Goal: Task Accomplishment & Management: Manage account settings

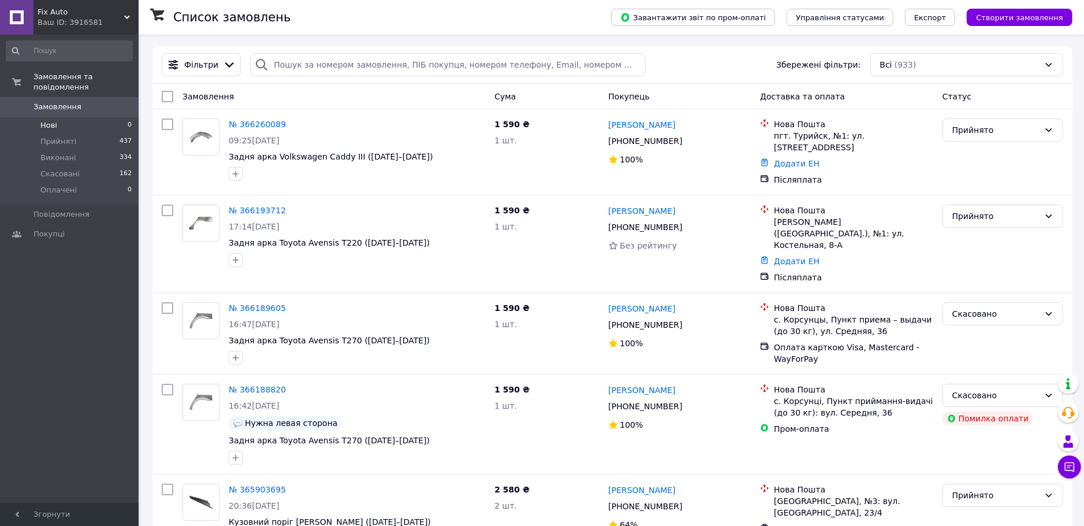
drag, startPoint x: 92, startPoint y: 114, endPoint x: 98, endPoint y: 115, distance: 6.5
click at [98, 117] on li "Нові 0" at bounding box center [69, 125] width 139 height 16
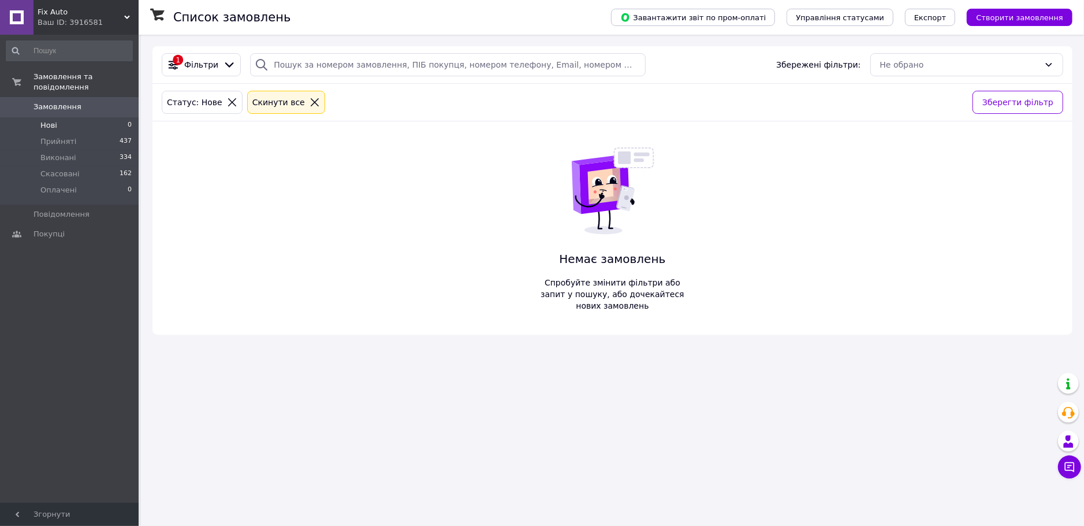
click at [70, 120] on li "Нові 0" at bounding box center [69, 125] width 139 height 16
click at [109, 117] on li "Нові 0" at bounding box center [69, 125] width 139 height 16
click at [117, 102] on span "0" at bounding box center [123, 107] width 32 height 10
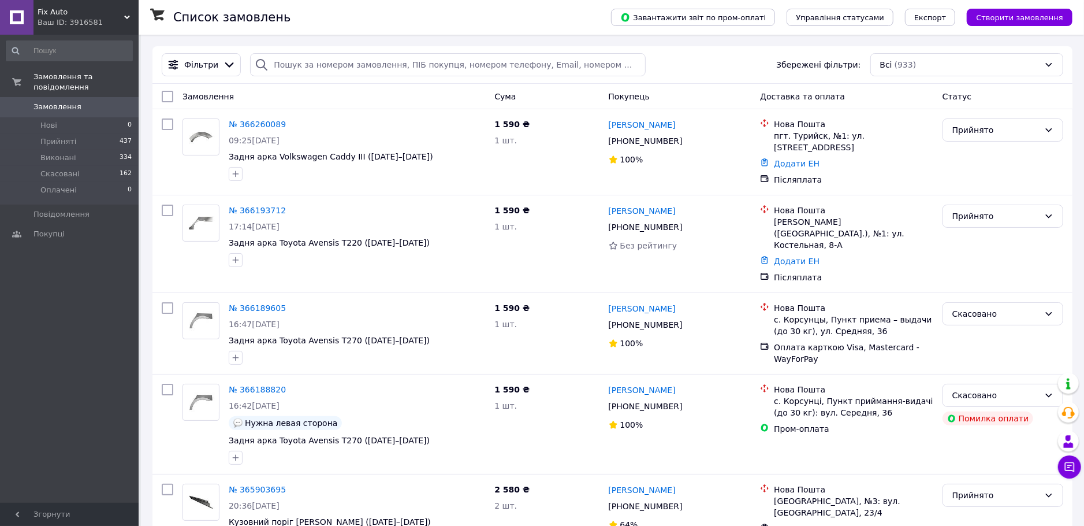
click at [57, 97] on link "Замовлення 0" at bounding box center [69, 107] width 139 height 20
click at [76, 117] on li "Нові 0" at bounding box center [69, 125] width 139 height 16
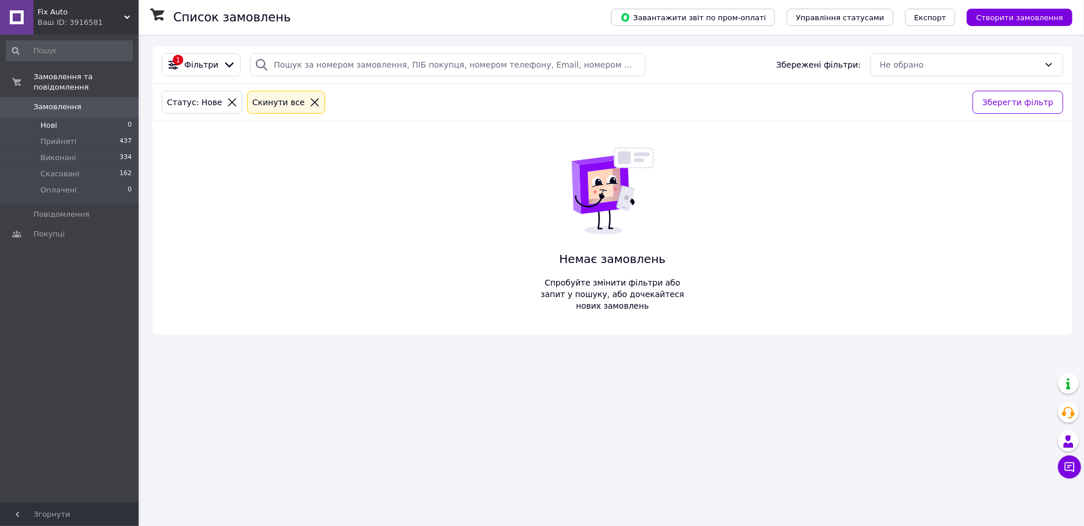
click at [72, 117] on li "Нові 0" at bounding box center [69, 125] width 139 height 16
click at [88, 102] on link "Замовлення 0" at bounding box center [69, 107] width 139 height 20
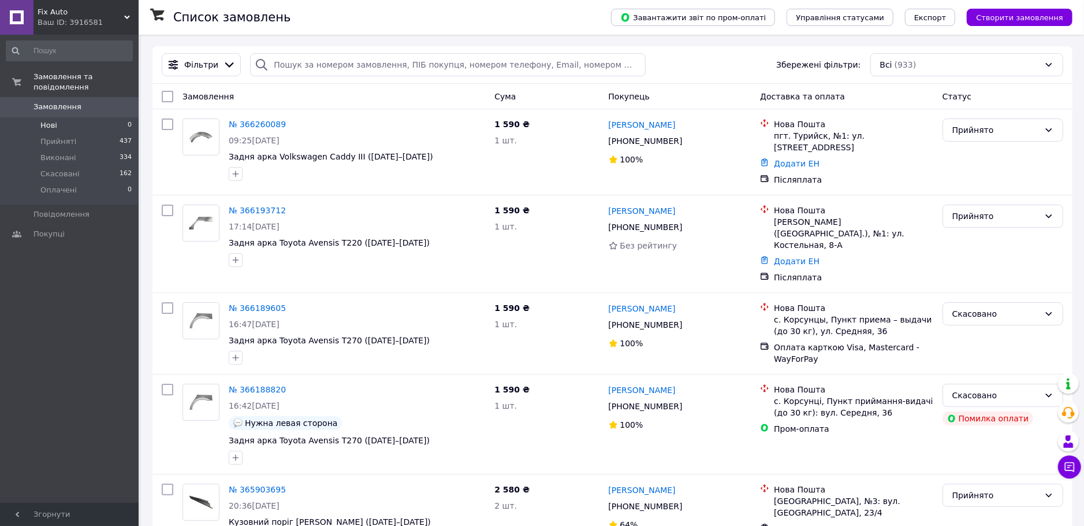
click at [72, 117] on li "Нові 0" at bounding box center [69, 125] width 139 height 16
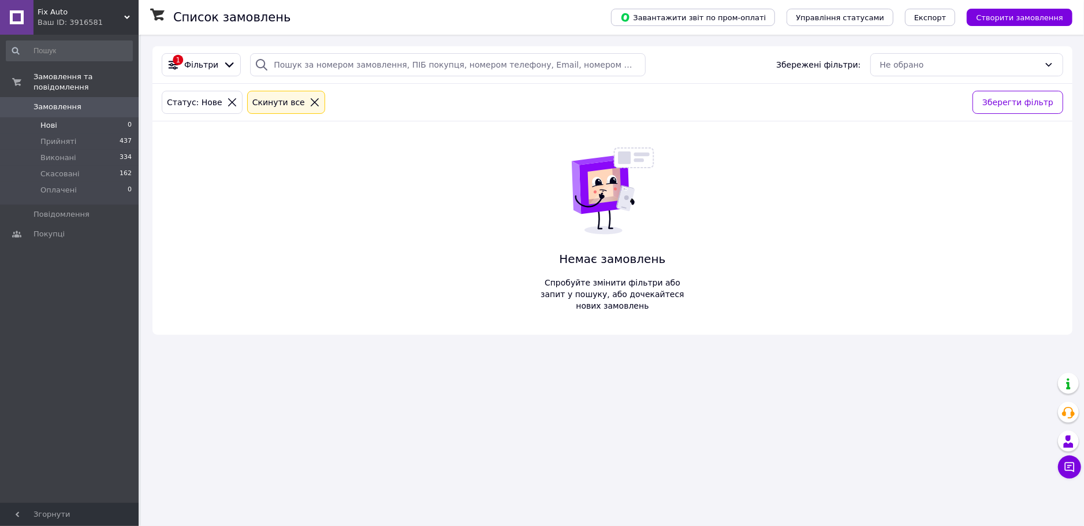
click at [59, 117] on li "Нові 0" at bounding box center [69, 125] width 139 height 16
click at [63, 119] on li "Нові 0" at bounding box center [69, 125] width 139 height 16
click at [56, 120] on span "Нові" at bounding box center [48, 125] width 17 height 10
click at [57, 117] on li "Нові 0" at bounding box center [69, 125] width 139 height 16
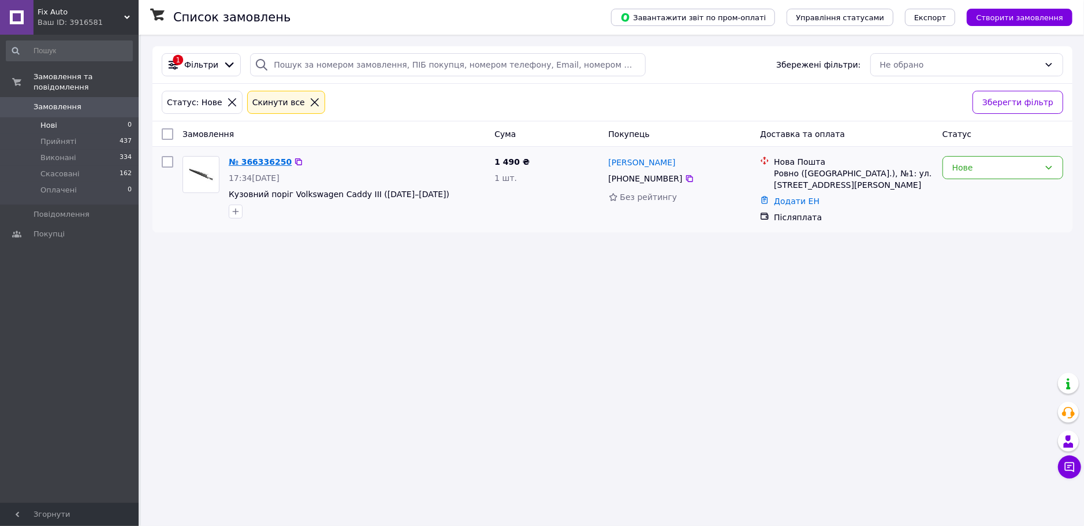
click at [278, 163] on link "№ 366336250" at bounding box center [260, 161] width 63 height 9
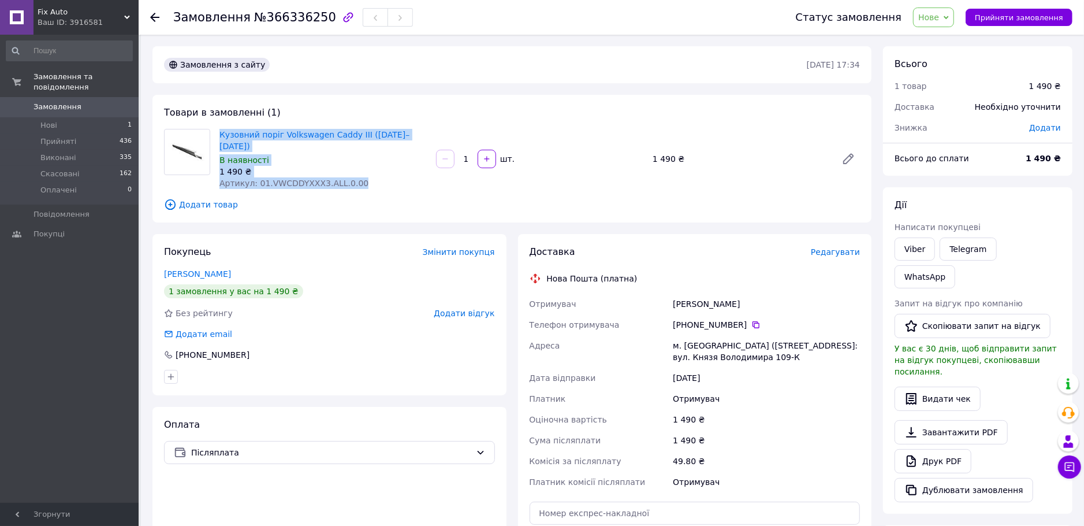
drag, startPoint x: 217, startPoint y: 131, endPoint x: 362, endPoint y: 173, distance: 151.4
click at [362, 173] on div "Кузовний поріг Volkswagen Caddy III ([DATE]–[DATE]) В наявності 1 490 ₴ Артикул…" at bounding box center [323, 158] width 217 height 65
copy div "Кузовний поріг Volkswagen Caddy III ([DATE]–[DATE]) В наявності 1 490 ₴ Артикул…"
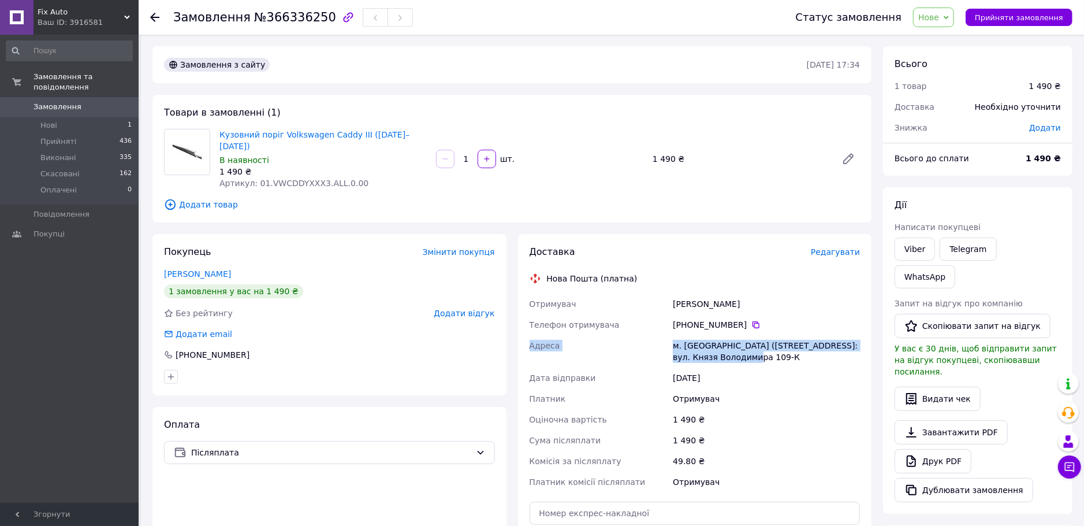
drag, startPoint x: 530, startPoint y: 295, endPoint x: 770, endPoint y: 350, distance: 247.1
click at [770, 350] on div "Отримувач [PERSON_NAME] Телефон отримувача [PHONE_NUMBER]   Адреса [PERSON_NAME…" at bounding box center [695, 392] width 336 height 199
copy div "Адреса [PERSON_NAME]. [GEOGRAPHIC_DATA] ([STREET_ADDRESS]: вул. Князя Володимир…"
click at [609, 335] on div "Адреса" at bounding box center [599, 351] width 144 height 32
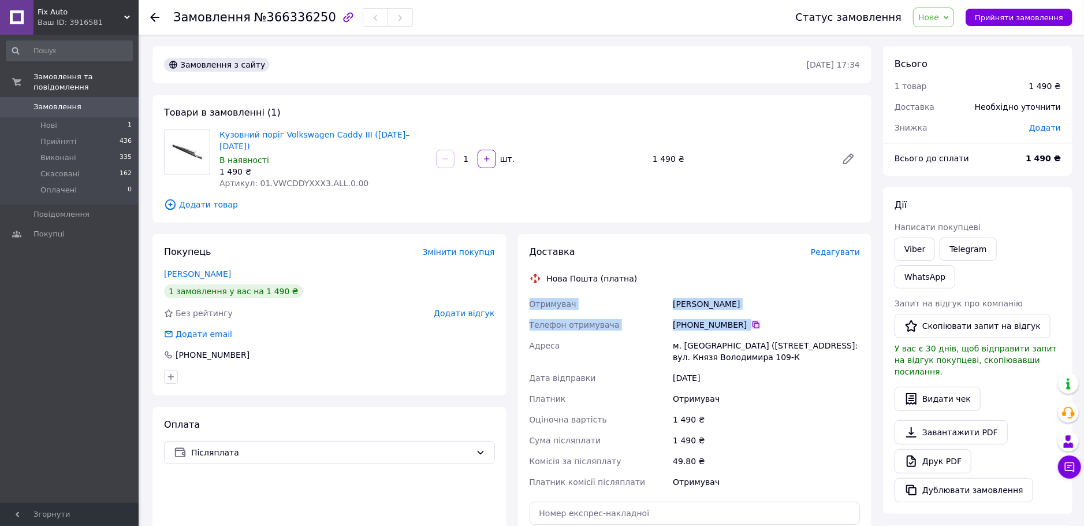
drag, startPoint x: 617, startPoint y: 308, endPoint x: 744, endPoint y: 314, distance: 126.6
click at [744, 314] on div "Отримувач [PERSON_NAME] Телефон отримувача [PHONE_NUMBER]   Адреса [PERSON_NAME…" at bounding box center [695, 392] width 336 height 199
copy div "Отримувач [PERSON_NAME] Телефон отримувача [PHONE_NUMBER]"
click at [939, 15] on span "Нове" at bounding box center [928, 17] width 21 height 9
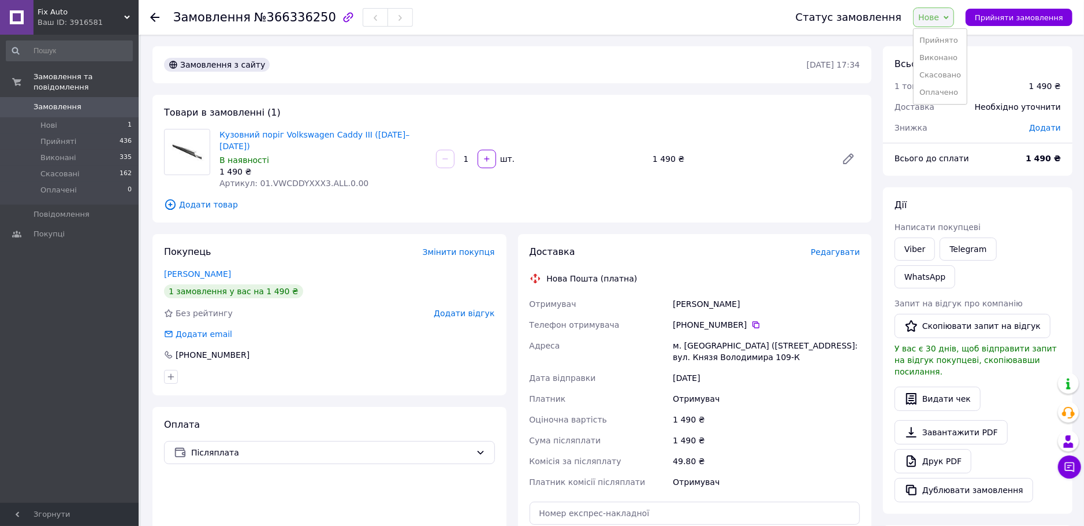
drag, startPoint x: 944, startPoint y: 35, endPoint x: 981, endPoint y: 7, distance: 47.0
click at [944, 36] on li "Прийнято" at bounding box center [940, 40] width 53 height 17
click at [64, 117] on li "Нові 1" at bounding box center [69, 125] width 139 height 16
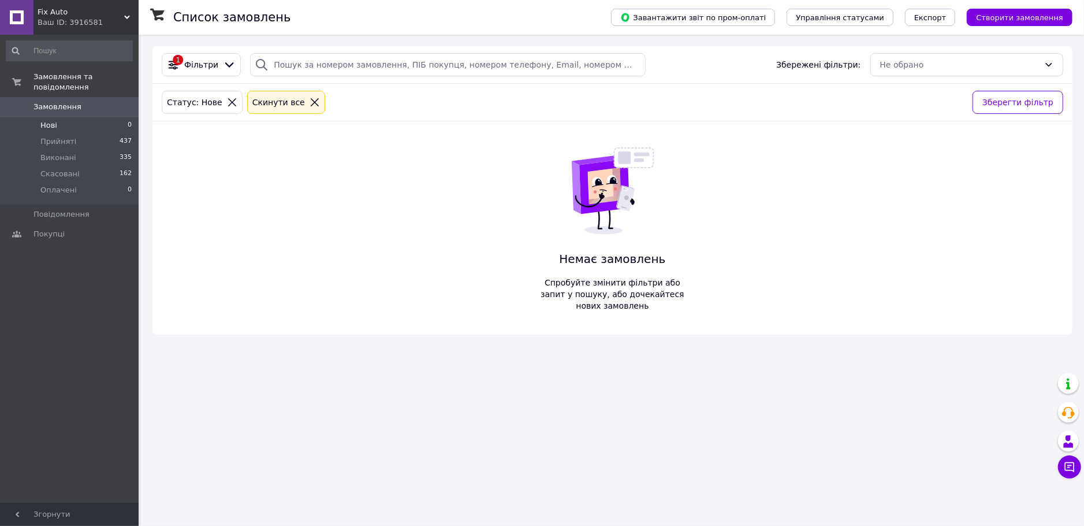
click at [50, 120] on span "Нові" at bounding box center [48, 125] width 17 height 10
click at [77, 117] on li "Нові 0" at bounding box center [69, 125] width 139 height 16
click at [47, 120] on span "Нові" at bounding box center [48, 125] width 17 height 10
click at [77, 117] on li "Нові 0" at bounding box center [69, 125] width 139 height 16
